Goal: Check status: Check status

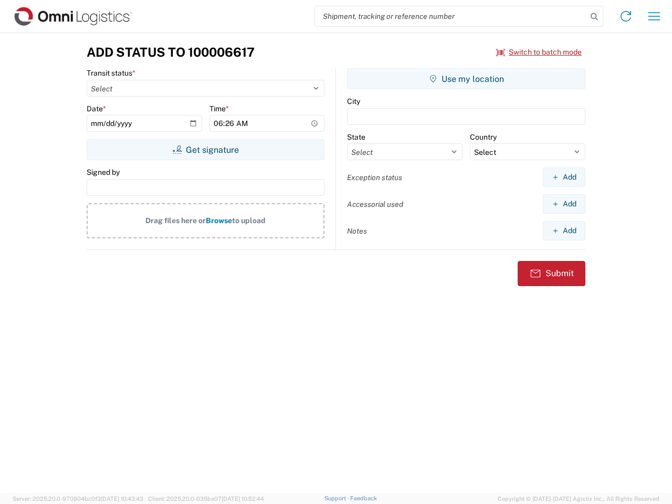
click at [451, 16] on input "search" at bounding box center [451, 16] width 272 height 20
click at [594, 17] on icon at bounding box center [594, 16] width 15 height 15
click at [625, 16] on icon at bounding box center [625, 16] width 17 height 17
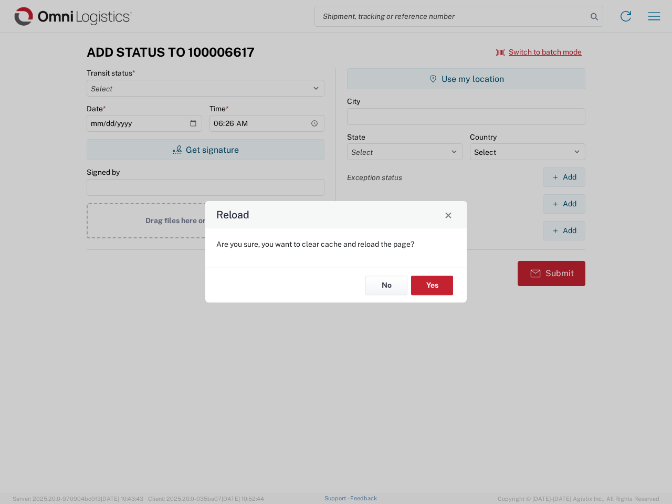
click at [654, 16] on div "Reload Are you sure, you want to clear cache and reload the page? No Yes" at bounding box center [336, 252] width 672 height 504
click at [539, 52] on div "Reload Are you sure, you want to clear cache and reload the page? No Yes" at bounding box center [336, 252] width 672 height 504
click at [205, 150] on div "Reload Are you sure, you want to clear cache and reload the page? No Yes" at bounding box center [336, 252] width 672 height 504
click at [466, 79] on div "Reload Are you sure, you want to clear cache and reload the page? No Yes" at bounding box center [336, 252] width 672 height 504
click at [563, 177] on div "Reload Are you sure, you want to clear cache and reload the page? No Yes" at bounding box center [336, 252] width 672 height 504
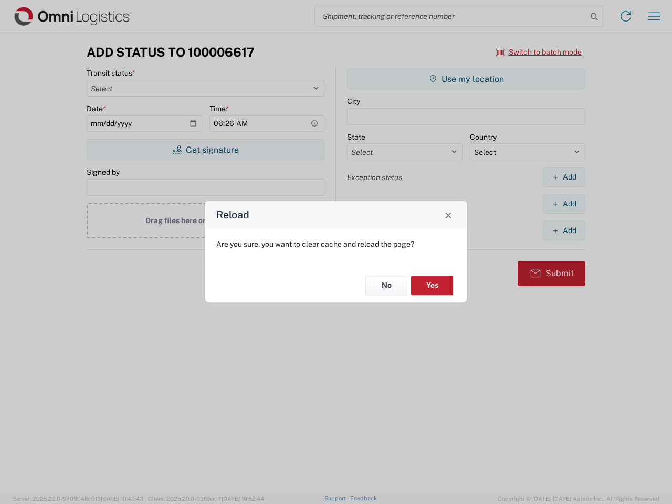
click at [563, 204] on div "Reload Are you sure, you want to clear cache and reload the page? No Yes" at bounding box center [336, 252] width 672 height 504
click at [563, 230] on div "Reload Are you sure, you want to clear cache and reload the page? No Yes" at bounding box center [336, 252] width 672 height 504
